Goal: Task Accomplishment & Management: Complete application form

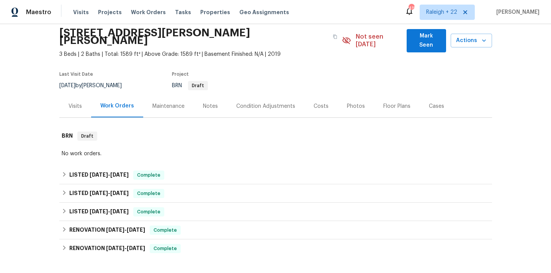
scroll to position [44, 0]
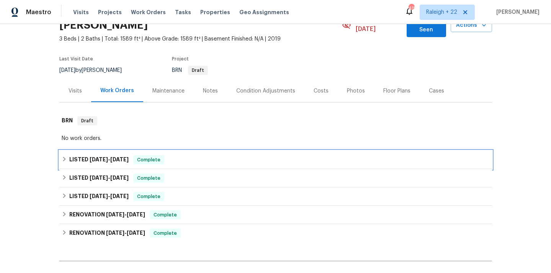
click at [63, 157] on icon at bounding box center [64, 159] width 3 height 5
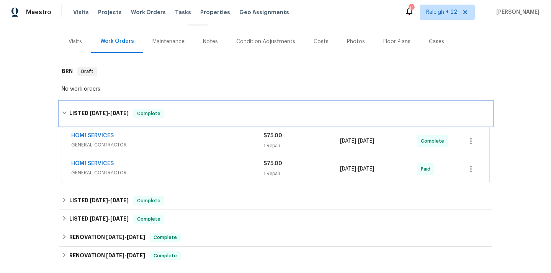
scroll to position [99, 0]
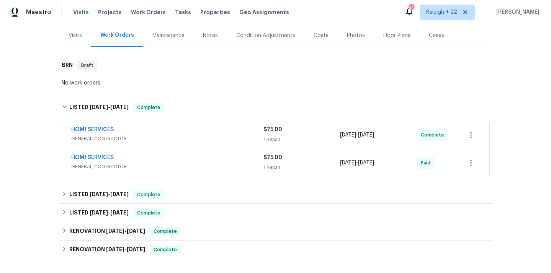
click at [106, 135] on span "GENERAL_CONTRACTOR" at bounding box center [167, 139] width 192 height 8
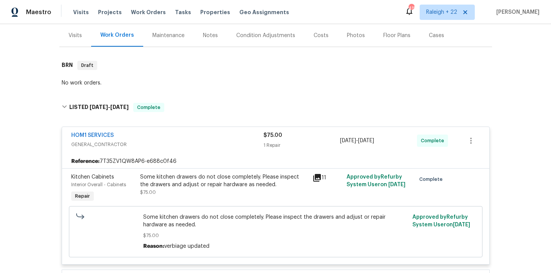
scroll to position [187, 0]
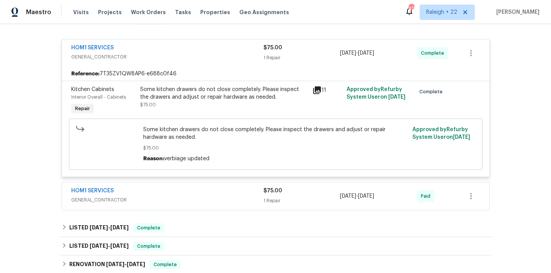
click at [94, 196] on span "GENERAL_CONTRACTOR" at bounding box center [167, 200] width 192 height 8
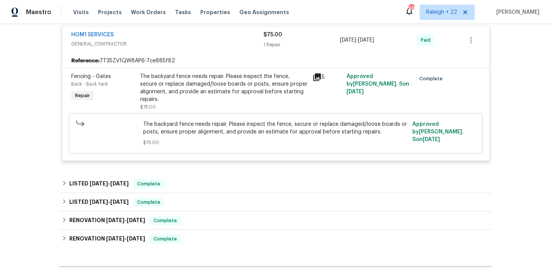
scroll to position [345, 0]
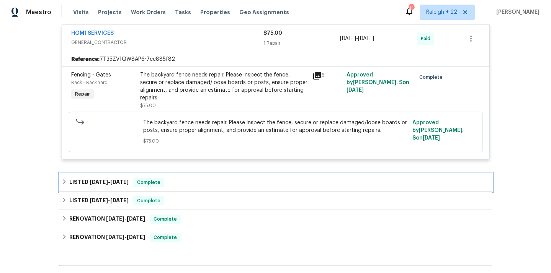
click at [65, 179] on icon at bounding box center [64, 181] width 5 height 5
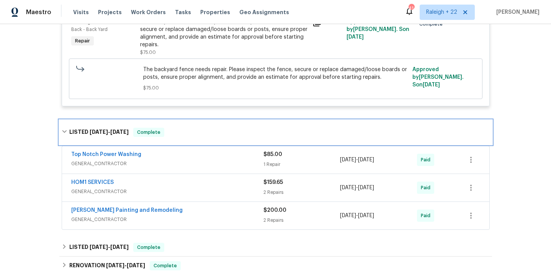
scroll to position [0, 0]
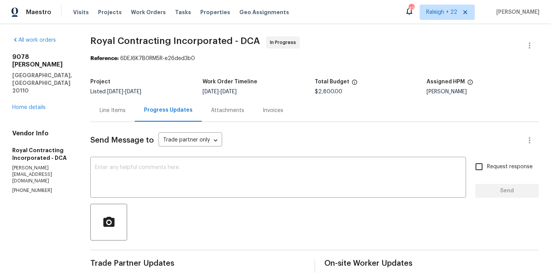
click at [123, 108] on div "Line Items" at bounding box center [112, 111] width 26 height 8
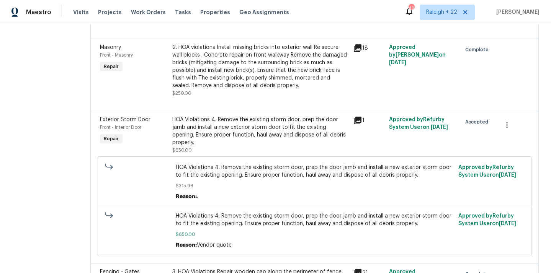
scroll to position [269, 0]
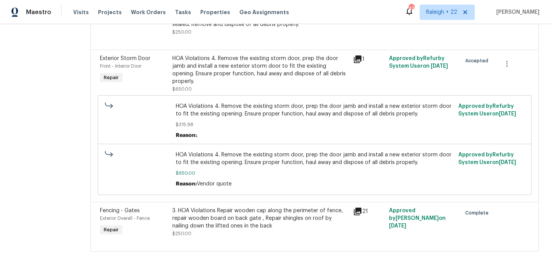
click at [202, 221] on div "3. HOA Violations Repair wooden cap along the perimeter of fence, repair wooden…" at bounding box center [260, 218] width 176 height 23
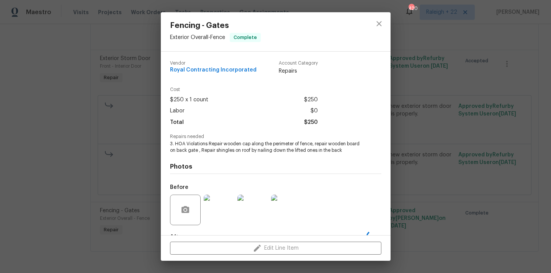
scroll to position [47, 0]
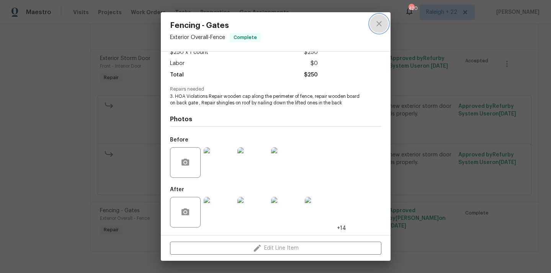
click at [378, 20] on icon "close" at bounding box center [378, 23] width 9 height 9
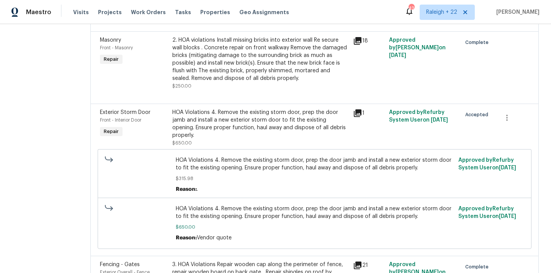
scroll to position [0, 0]
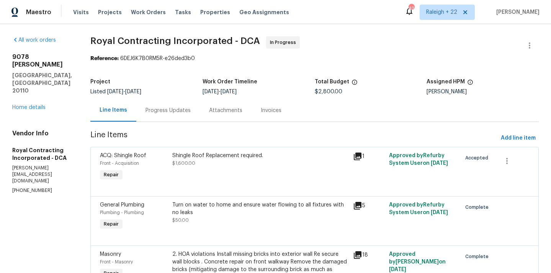
click at [182, 109] on div "Progress Updates" at bounding box center [167, 111] width 45 height 8
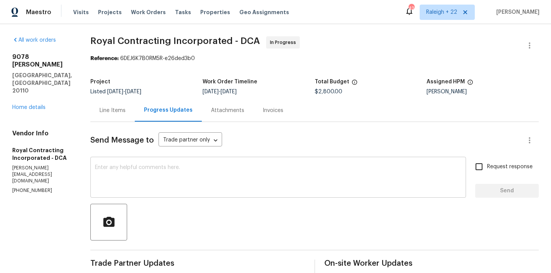
click at [146, 166] on textarea at bounding box center [278, 178] width 366 height 27
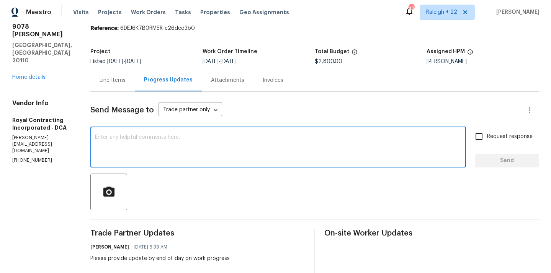
scroll to position [13, 0]
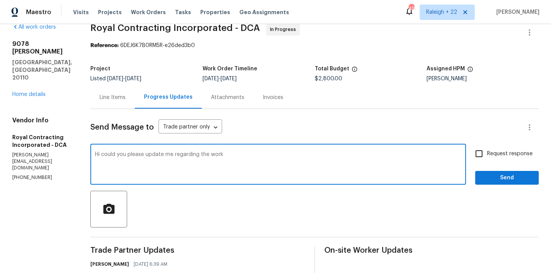
click at [238, 154] on textarea "Hi could you please update me regarding the work" at bounding box center [278, 165] width 366 height 27
type textarea "Hi, could you please update me regarding the work, as the COE for the property …"
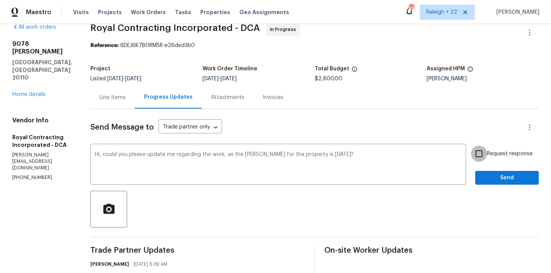
click at [479, 151] on input "Request response" at bounding box center [479, 154] width 16 height 16
checkbox input "true"
click at [487, 176] on span "Send" at bounding box center [506, 178] width 51 height 10
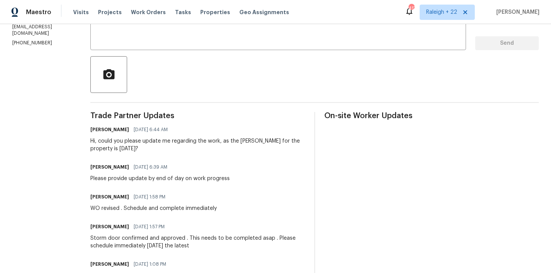
scroll to position [0, 0]
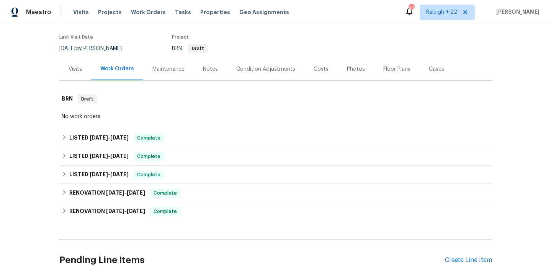
scroll to position [66, 0]
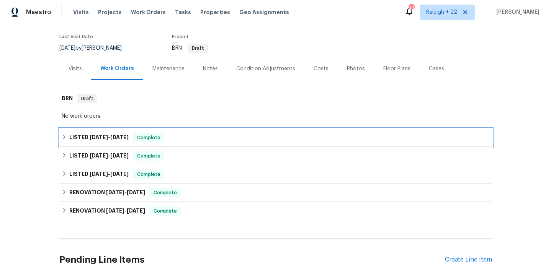
click at [68, 133] on div "LISTED [DATE] - [DATE] Complete" at bounding box center [276, 137] width 428 height 9
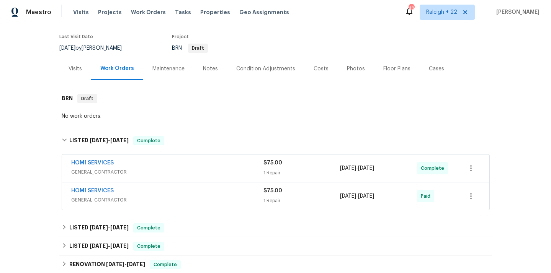
click at [91, 168] on span "GENERAL_CONTRACTOR" at bounding box center [167, 172] width 192 height 8
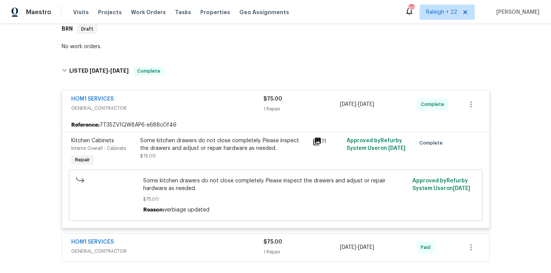
scroll to position [212, 0]
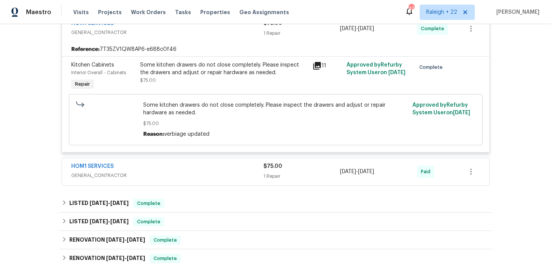
click at [102, 172] on span "GENERAL_CONTRACTOR" at bounding box center [167, 176] width 192 height 8
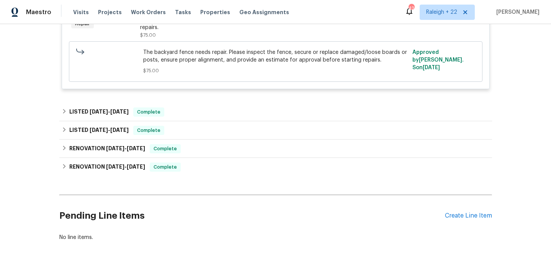
scroll to position [415, 0]
click at [455, 213] on div "Create Line Item" at bounding box center [468, 216] width 47 height 7
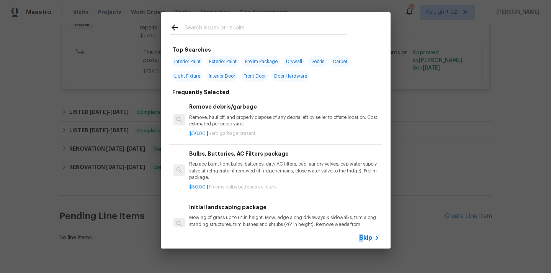
click at [360, 237] on span "Skip" at bounding box center [365, 238] width 13 height 8
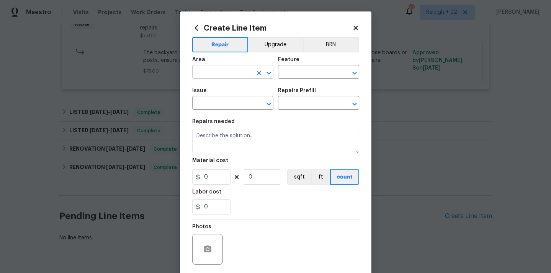
click at [225, 73] on input "text" at bounding box center [222, 73] width 60 height 12
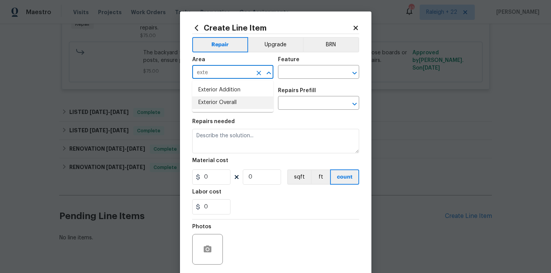
click at [233, 102] on li "Exterior Overall" at bounding box center [232, 102] width 81 height 13
type input "Exterior Overall"
click at [327, 77] on input "text" at bounding box center [308, 73] width 60 height 12
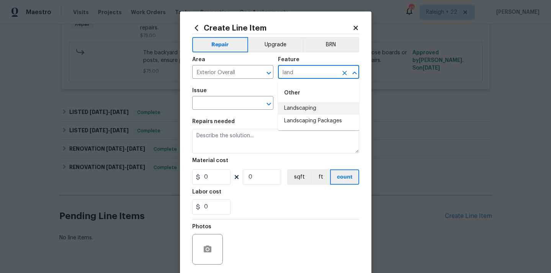
click at [321, 105] on li "Landscaping" at bounding box center [318, 108] width 81 height 13
type input "Landscaping"
click at [220, 101] on input "text" at bounding box center [222, 104] width 60 height 12
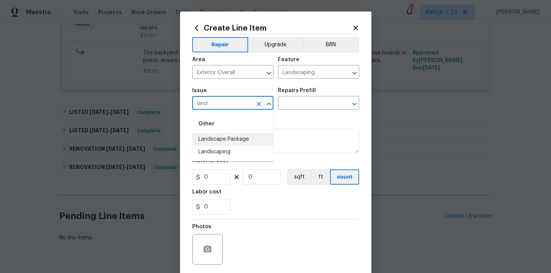
click at [215, 142] on li "Landscape Package" at bounding box center [232, 139] width 81 height 13
type input "Landscape Package"
click at [305, 106] on input "text" at bounding box center [308, 104] width 60 height 12
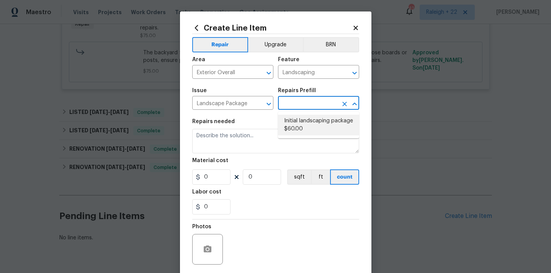
click at [304, 116] on li "Initial landscaping package $60.00" at bounding box center [318, 125] width 81 height 21
type input "Home Readiness Packages"
type input "Initial landscaping package $60.00"
type textarea "Mowing of grass up to 6" in height. Mow, edge along driveways & sidewalks, trim…"
type input "60"
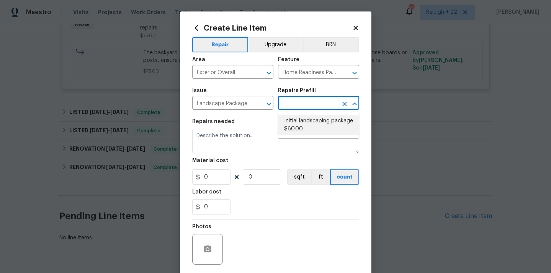
type input "1"
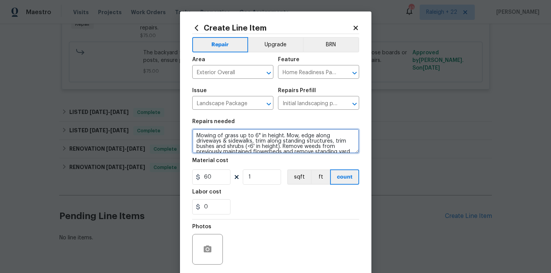
scroll to position [16, 0]
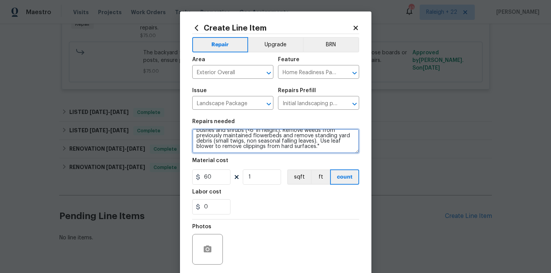
drag, startPoint x: 196, startPoint y: 133, endPoint x: 290, endPoint y: 169, distance: 100.0
click at [290, 169] on section "Repairs needed Mowing of grass up to 6" in height. Mow, edge along driveways & …" at bounding box center [275, 166] width 167 height 105
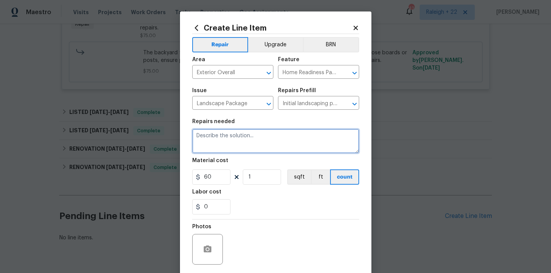
scroll to position [0, 0]
paste textarea "Please rid the yard of weeds and take appropriate action to rid your shrub or t…"
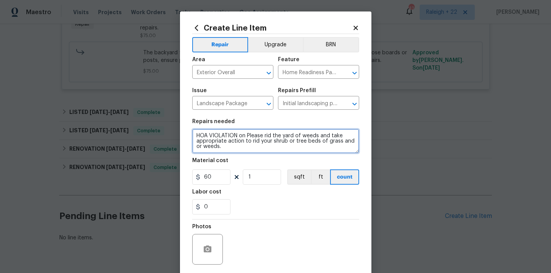
click at [225, 144] on textarea "HOA VIOLATION on Please rid the yard of weeds and take appropriate action to ri…" at bounding box center [275, 141] width 167 height 24
click at [225, 148] on textarea "HOA VIOLATION on Please rid the yard of weeds and take appropriate action to ri…" at bounding box center [275, 141] width 167 height 24
click at [226, 145] on textarea "HOA VIOLATION on Please rid the yard of weeds and take appropriate action to ri…" at bounding box center [275, 141] width 167 height 24
paste textarea "home to spray a bunch of round up. Make sure they document it and take photos o…"
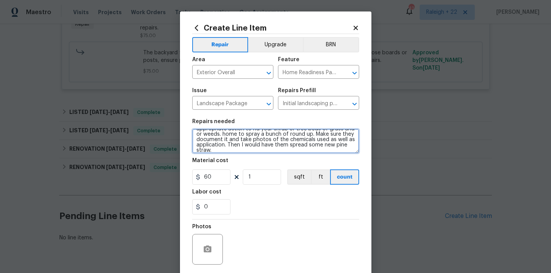
scroll to position [4, 0]
click at [242, 144] on textarea "HOA VIOLATION on Please rid the yard of weeds and take appropriate action to ri…" at bounding box center [275, 141] width 167 height 24
drag, startPoint x: 334, startPoint y: 134, endPoint x: 347, endPoint y: 135, distance: 12.6
click at [347, 135] on textarea "HOA VIOLATION on Please rid the yard of weeds and take appropriate action to ri…" at bounding box center [275, 141] width 167 height 24
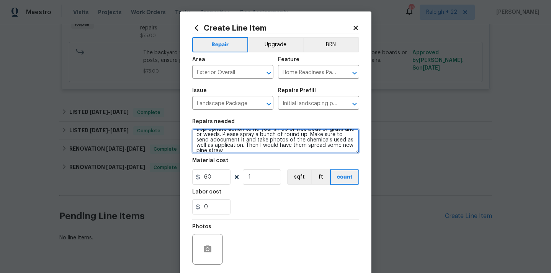
drag, startPoint x: 342, startPoint y: 137, endPoint x: 355, endPoint y: 137, distance: 13.0
click at [355, 137] on textarea "HOA VIOLATION on Please rid the yard of weeds and take appropriate action to ri…" at bounding box center [275, 141] width 167 height 24
click at [199, 139] on textarea "HOA VIOLATION on Please rid the yard of weeds and take appropriate action to ri…" at bounding box center [275, 141] width 167 height 24
drag, startPoint x: 341, startPoint y: 135, endPoint x: 355, endPoint y: 135, distance: 14.5
click at [355, 135] on textarea "HOA VIOLATION on Please rid the yard of weeds and take appropriate action to ri…" at bounding box center [275, 141] width 167 height 24
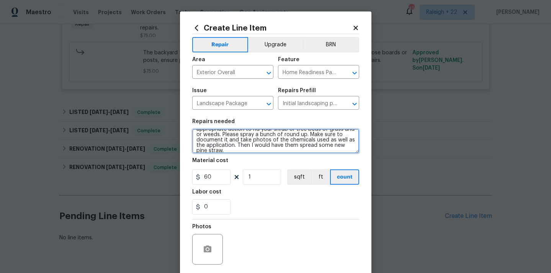
scroll to position [16, 0]
drag, startPoint x: 250, startPoint y: 141, endPoint x: 296, endPoint y: 142, distance: 46.3
click at [296, 142] on textarea "HOA VIOLATION on Please rid the yard of weeds and take appropriate action to ri…" at bounding box center [275, 141] width 167 height 24
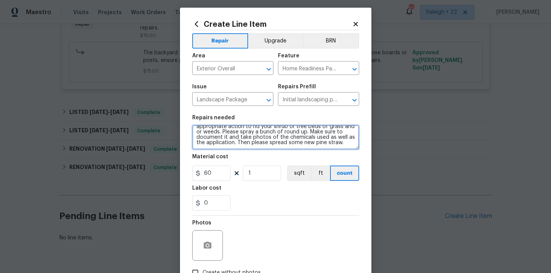
scroll to position [5, 0]
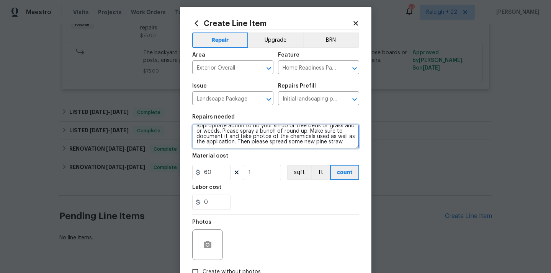
click at [343, 140] on textarea "HOA VIOLATION on Please rid the yard of weeds and take appropriate action to ri…" at bounding box center [275, 136] width 167 height 24
type textarea "HOA VIOLATION on Please rid the yard of weeds and take appropriate action to ri…"
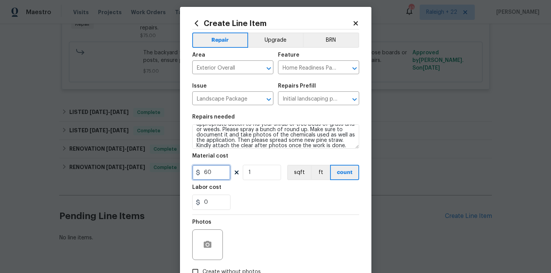
click at [211, 173] on input "60" at bounding box center [211, 172] width 38 height 15
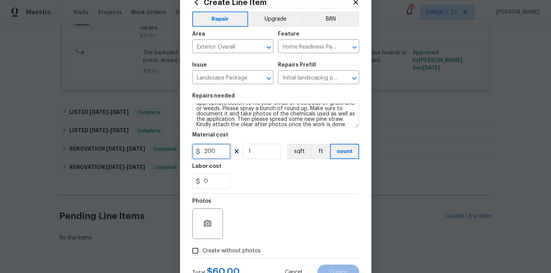
scroll to position [43, 0]
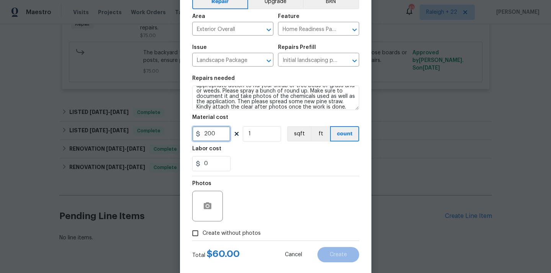
type input "200"
click at [197, 237] on input "Create without photos" at bounding box center [195, 233] width 15 height 15
checkbox input "true"
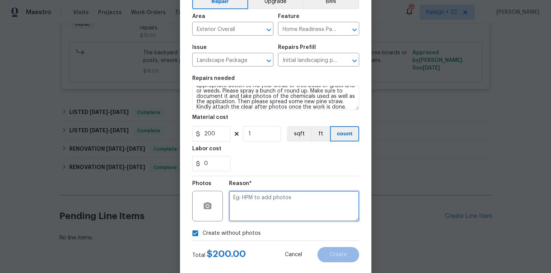
click at [248, 218] on textarea at bounding box center [294, 206] width 130 height 31
type textarea "NA"
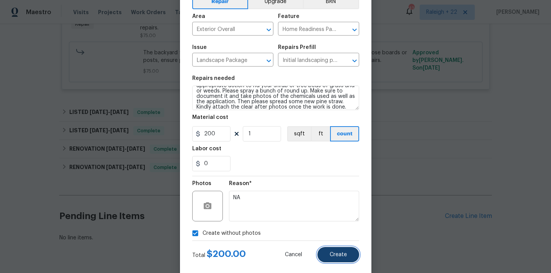
click at [335, 256] on span "Create" at bounding box center [337, 255] width 17 height 6
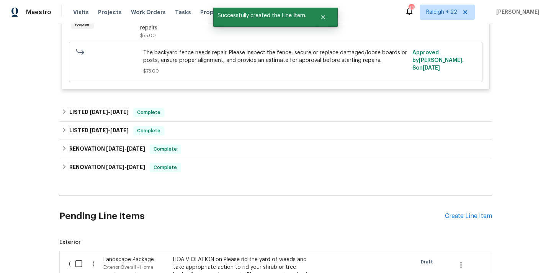
scroll to position [570, 0]
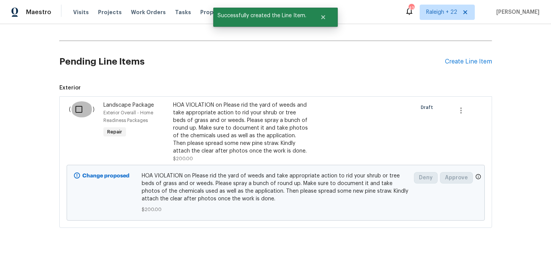
click at [80, 106] on input "checkbox" at bounding box center [82, 109] width 22 height 16
checkbox input "true"
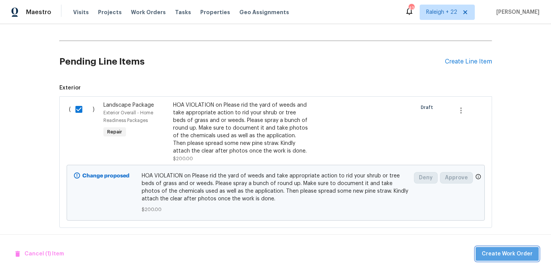
click at [527, 253] on span "Create Work Order" at bounding box center [506, 254] width 51 height 10
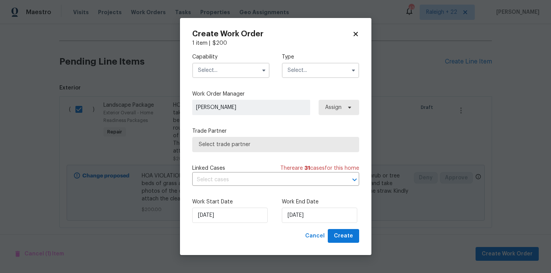
click at [228, 68] on input "text" at bounding box center [230, 70] width 77 height 15
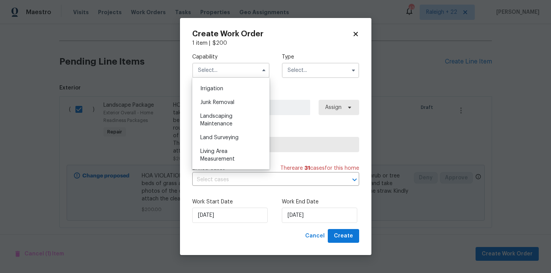
scroll to position [485, 0]
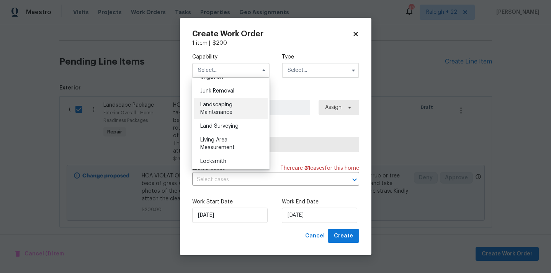
click at [230, 115] on span "Landscaping Maintenance" at bounding box center [216, 108] width 32 height 13
type input "Landscaping Maintenance"
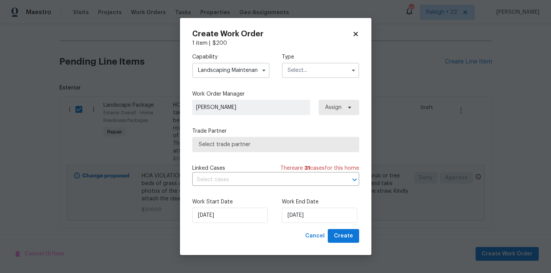
click at [307, 75] on input "text" at bounding box center [320, 70] width 77 height 15
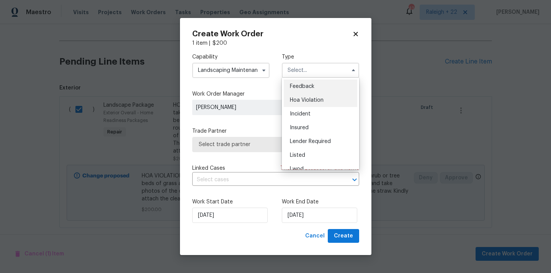
click at [301, 94] on div "Hoa Violation" at bounding box center [319, 100] width 73 height 14
type input "Hoa Violation"
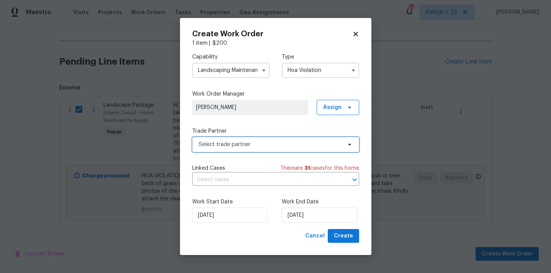
click at [262, 143] on span "Select trade partner" at bounding box center [270, 145] width 143 height 8
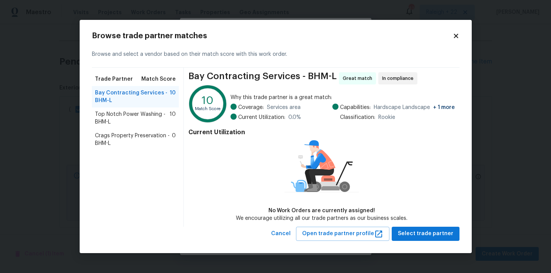
click at [458, 40] on div "Browse trade partner matches" at bounding box center [275, 36] width 367 height 8
click at [457, 39] on icon at bounding box center [455, 36] width 7 height 7
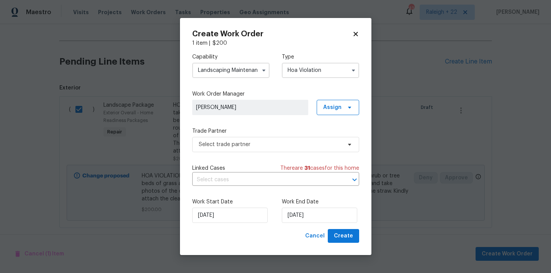
click at [253, 77] on input "Landscaping Maintenance" at bounding box center [230, 70] width 77 height 15
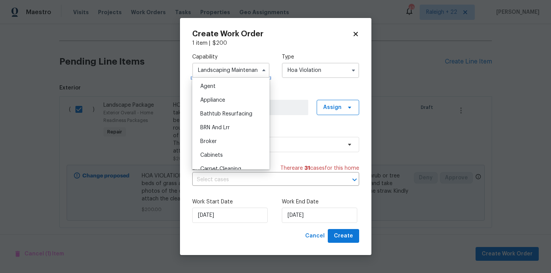
click at [253, 73] on input "Landscaping Maintenance" at bounding box center [230, 70] width 77 height 15
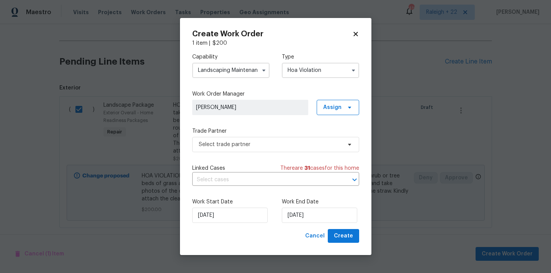
click at [253, 73] on input "Landscaping Maintenance" at bounding box center [230, 70] width 77 height 15
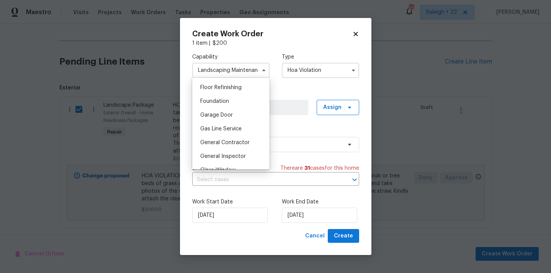
scroll to position [349, 0]
click at [243, 109] on div "General Contractor" at bounding box center [230, 103] width 73 height 14
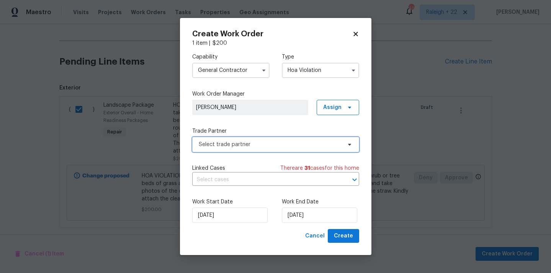
click at [234, 142] on span "Select trade partner" at bounding box center [270, 145] width 143 height 8
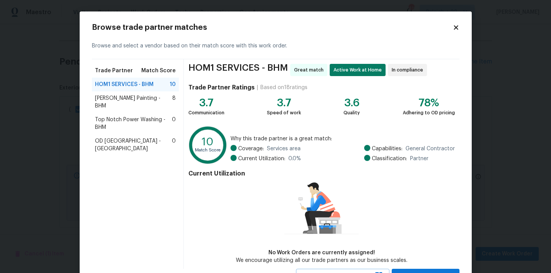
click at [456, 26] on icon at bounding box center [455, 27] width 4 height 4
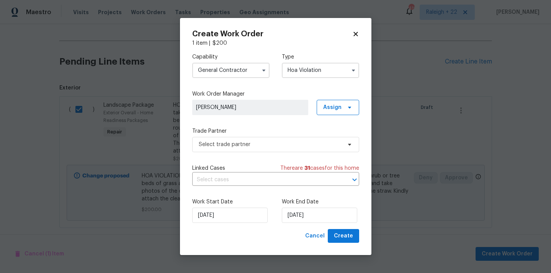
click at [257, 72] on input "General Contractor" at bounding box center [230, 70] width 77 height 15
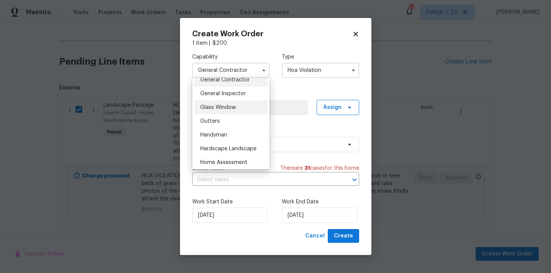
scroll to position [352, 0]
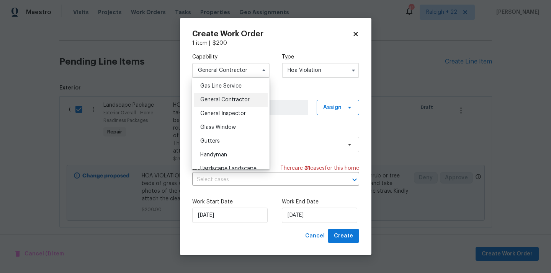
click at [238, 101] on span "General Contractor" at bounding box center [224, 99] width 49 height 5
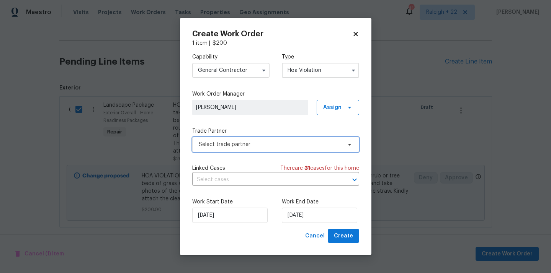
click at [243, 143] on span "Select trade partner" at bounding box center [270, 145] width 143 height 8
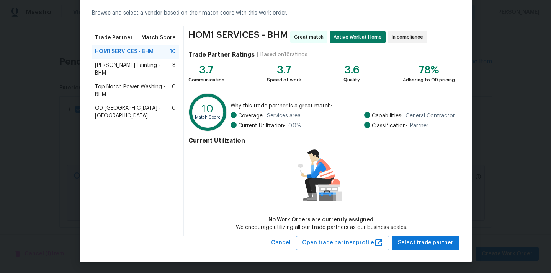
scroll to position [33, 0]
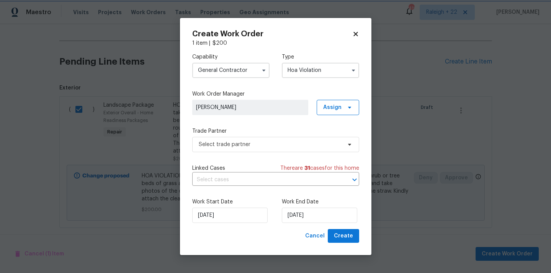
click at [58, 210] on body "Maestro Visits Projects Work Orders Tasks Properties Geo Assignments 419 [GEOGR…" at bounding box center [275, 136] width 551 height 273
click at [247, 72] on input "General Contractor" at bounding box center [230, 70] width 77 height 15
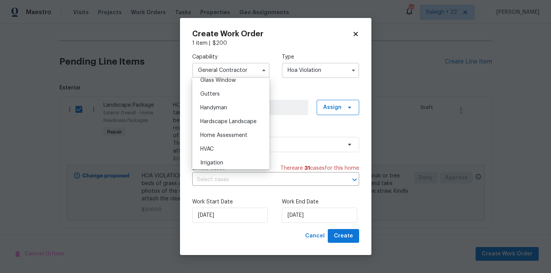
scroll to position [410, 0]
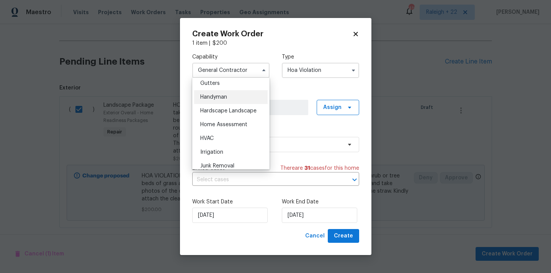
click at [230, 94] on div "Handyman" at bounding box center [230, 97] width 73 height 14
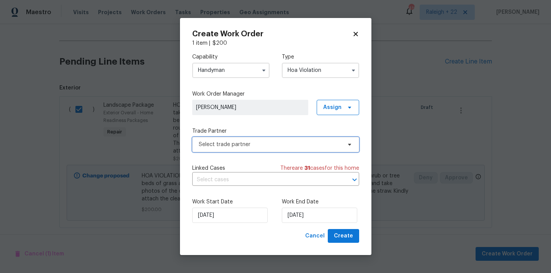
click at [239, 139] on span "Select trade partner" at bounding box center [275, 144] width 167 height 15
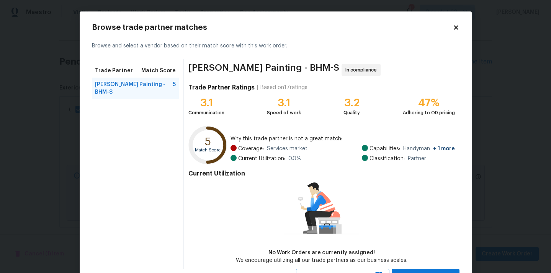
click at [456, 28] on icon at bounding box center [455, 27] width 4 height 4
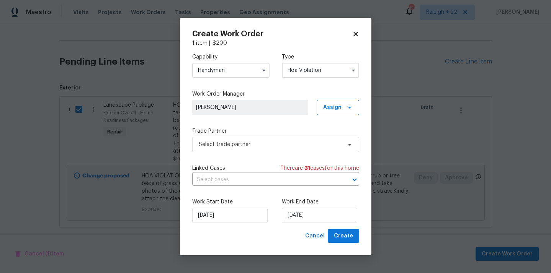
click at [220, 68] on input "Handyman" at bounding box center [230, 70] width 77 height 15
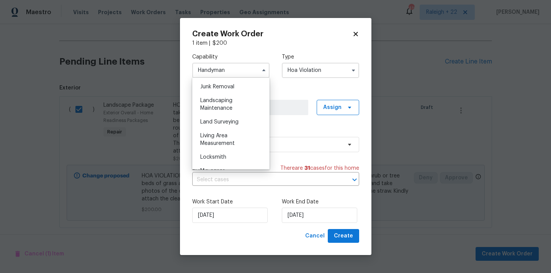
scroll to position [499, 0]
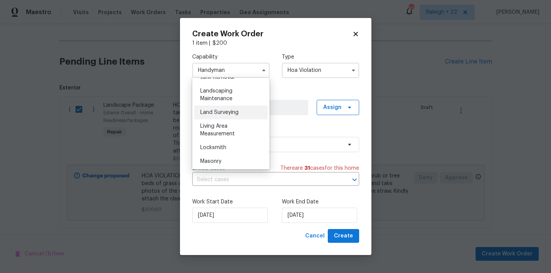
click at [236, 117] on div "Land Surveying" at bounding box center [230, 113] width 73 height 14
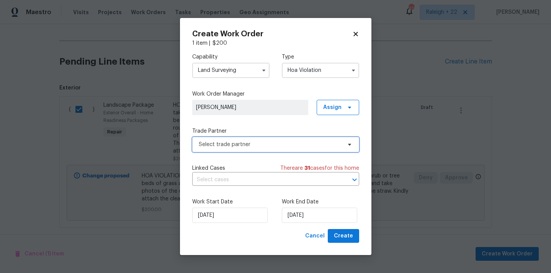
click at [235, 142] on span "Select trade partner" at bounding box center [270, 145] width 143 height 8
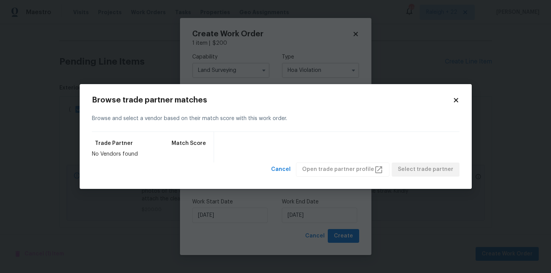
click at [453, 100] on icon at bounding box center [455, 100] width 7 height 7
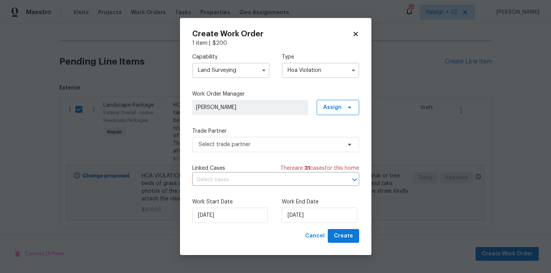
click at [253, 67] on input "Land Surveying" at bounding box center [230, 70] width 77 height 15
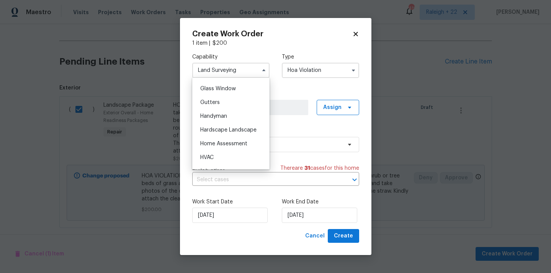
scroll to position [395, 0]
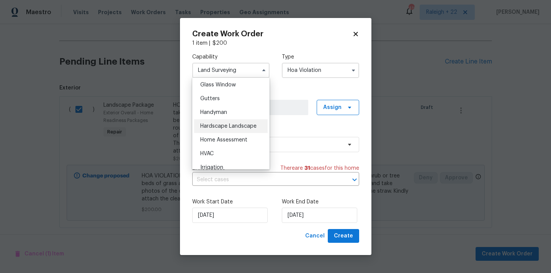
click at [230, 126] on span "Hardscape Landscape" at bounding box center [228, 126] width 56 height 5
type input "Hardscape Landscape"
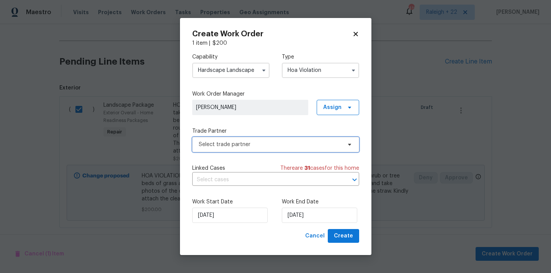
click at [232, 147] on span "Select trade partner" at bounding box center [270, 145] width 143 height 8
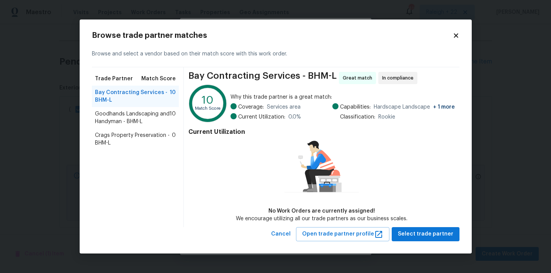
click at [149, 119] on span "Goodhands Landscaping and Handyman - BHM-L" at bounding box center [132, 117] width 75 height 15
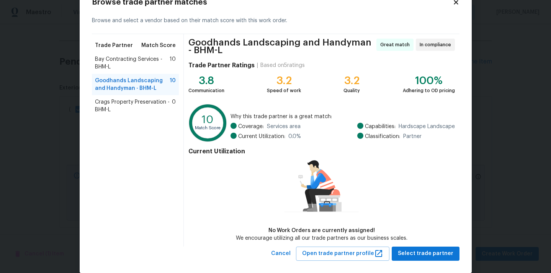
scroll to position [36, 0]
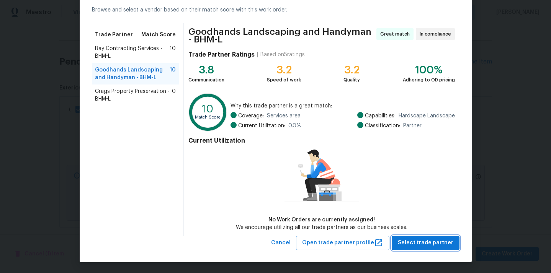
click at [439, 239] on span "Select trade partner" at bounding box center [425, 243] width 55 height 10
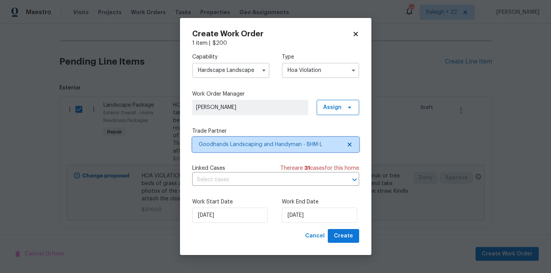
scroll to position [0, 0]
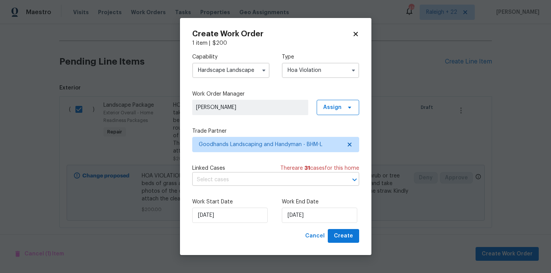
click at [225, 178] on input "text" at bounding box center [264, 180] width 145 height 12
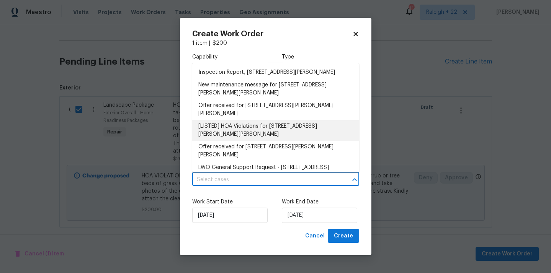
click at [253, 120] on li "[LISTED] HOA Violations for [STREET_ADDRESS][PERSON_NAME][PERSON_NAME]" at bounding box center [275, 130] width 167 height 21
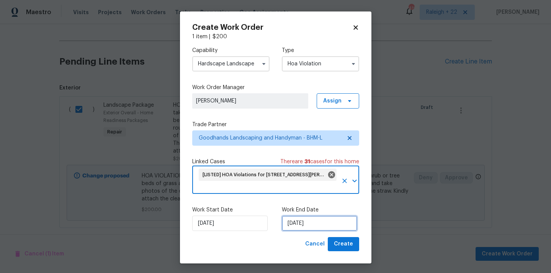
click at [313, 225] on input "[DATE]" at bounding box center [319, 223] width 75 height 15
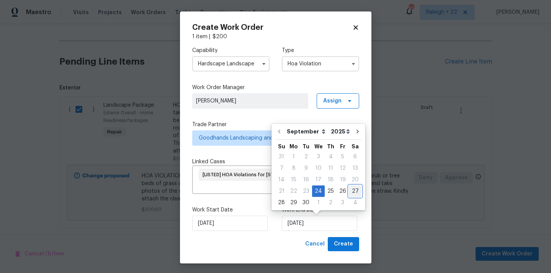
click at [350, 190] on div "27" at bounding box center [355, 191] width 13 height 11
type input "[DATE]"
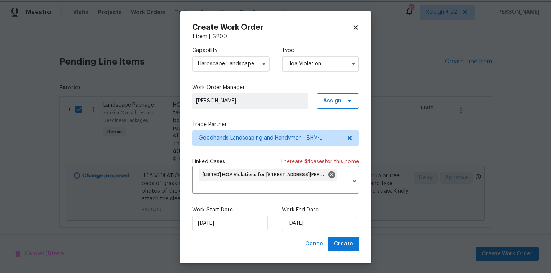
scroll to position [2, 0]
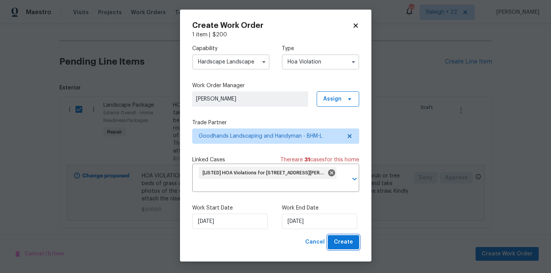
click at [350, 244] on span "Create" at bounding box center [343, 243] width 19 height 10
checkbox input "false"
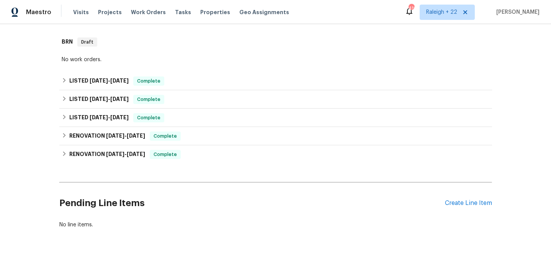
scroll to position [0, 0]
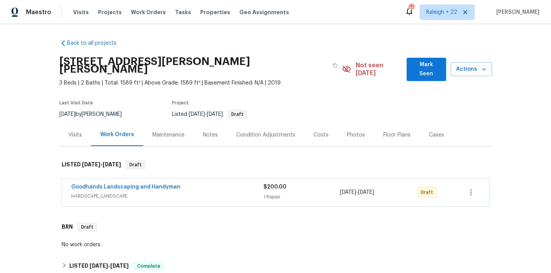
click at [118, 192] on span "HARDSCAPE_LANDSCAPE" at bounding box center [167, 196] width 192 height 8
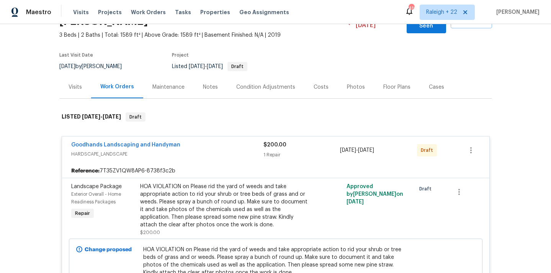
scroll to position [73, 0]
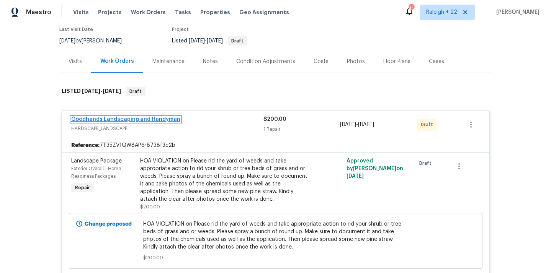
click at [122, 117] on link "Goodhands Landscaping and Handyman" at bounding box center [125, 119] width 109 height 5
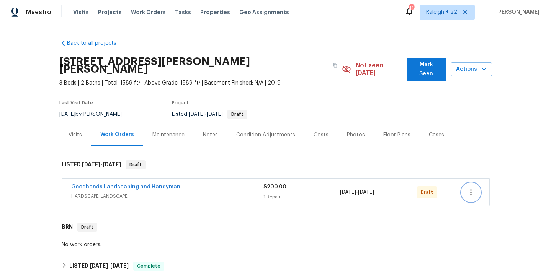
click at [471, 188] on icon "button" at bounding box center [470, 192] width 9 height 9
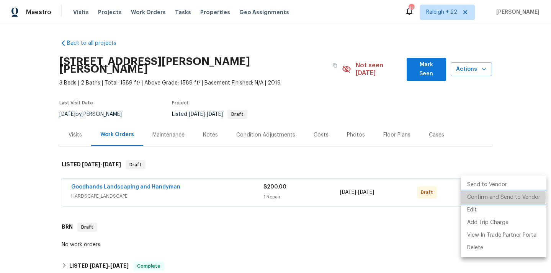
click at [474, 197] on li "Confirm and Send to Vendor" at bounding box center [503, 197] width 85 height 13
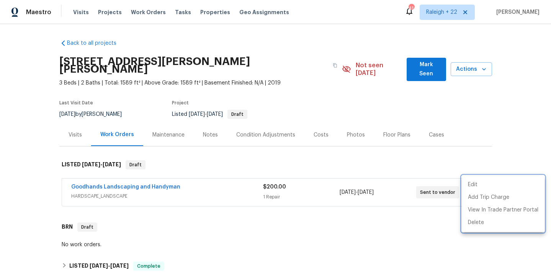
click at [118, 179] on div at bounding box center [275, 136] width 551 height 273
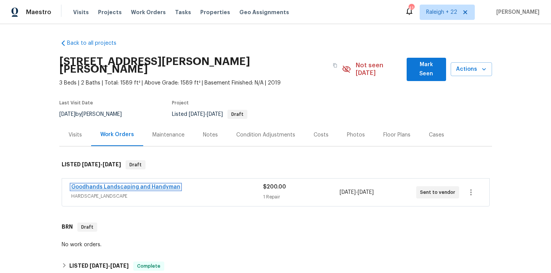
click at [125, 184] on link "Goodhands Landscaping and Handyman" at bounding box center [125, 186] width 109 height 5
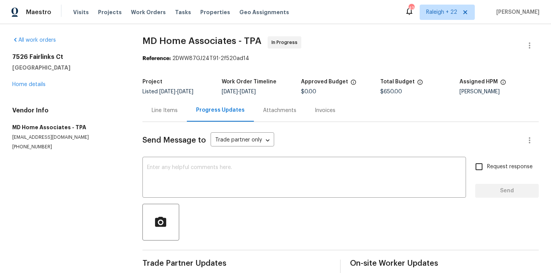
click at [165, 108] on div "Line Items" at bounding box center [165, 111] width 26 height 8
